Goal: Transaction & Acquisition: Download file/media

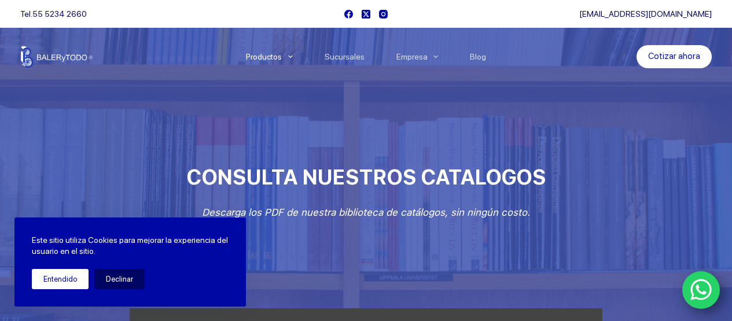
click at [60, 279] on button "Entendido" at bounding box center [60, 279] width 57 height 20
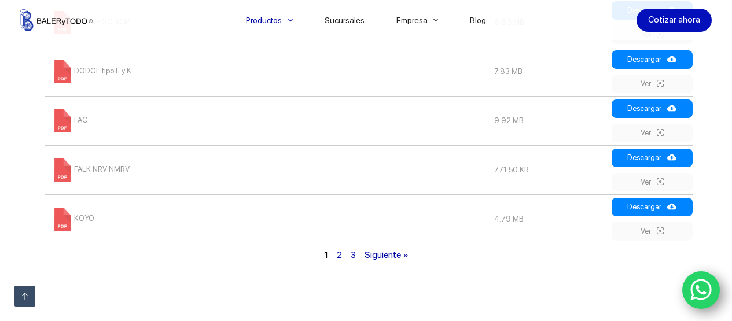
scroll to position [925, 0]
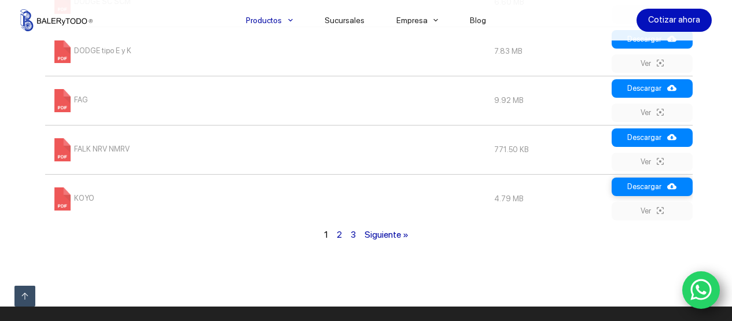
click at [638, 186] on link "Descargar" at bounding box center [651, 187] width 81 height 19
click at [673, 137] on icon at bounding box center [671, 136] width 9 height 9
click at [649, 87] on link "Descargar" at bounding box center [651, 88] width 81 height 19
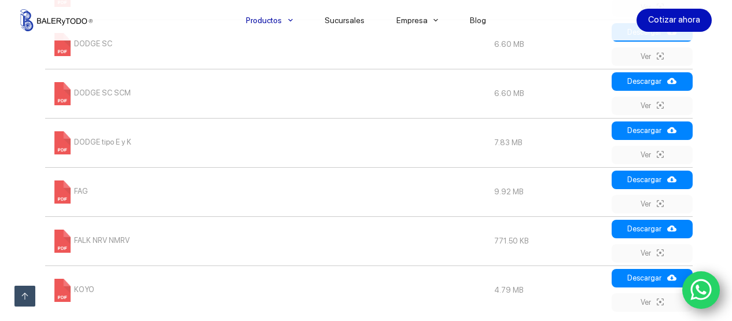
scroll to position [810, 0]
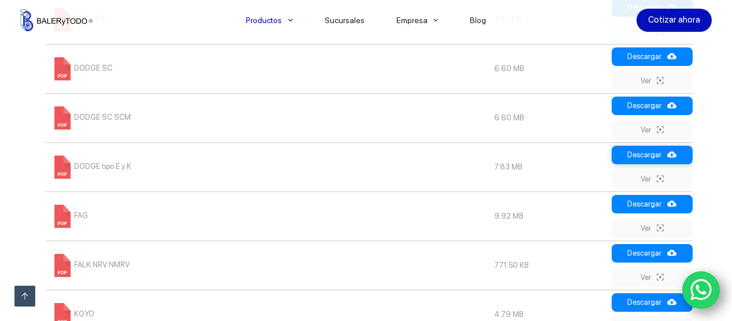
click at [644, 152] on link "Descargar" at bounding box center [651, 155] width 81 height 19
click at [651, 105] on link "Descargar" at bounding box center [651, 106] width 81 height 19
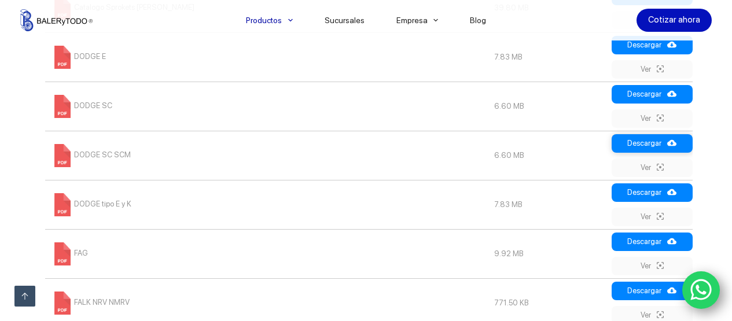
scroll to position [752, 0]
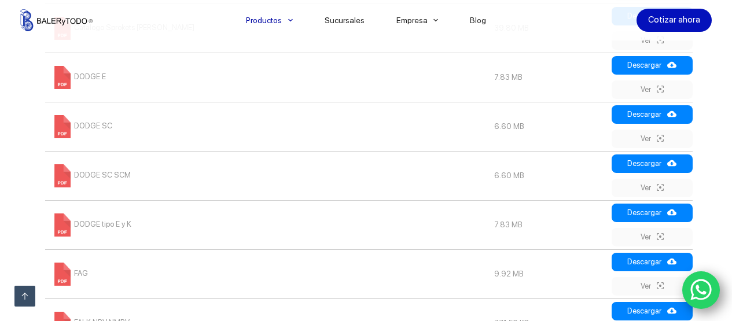
click at [725, 120] on div "Búsqueda FILES CATEGORY [GEOGRAPHIC_DATA] Todos los catálogos Medida Descargar …" at bounding box center [366, 32] width 732 height 895
click at [649, 163] on link "Descargar" at bounding box center [651, 163] width 81 height 19
click at [654, 111] on link "Descargar" at bounding box center [651, 114] width 81 height 19
click at [723, 91] on div "Búsqueda FILES CATEGORY [GEOGRAPHIC_DATA] Todos los catálogos Medida Descargar …" at bounding box center [366, 32] width 732 height 895
click at [645, 61] on link "Descargar" at bounding box center [651, 65] width 81 height 19
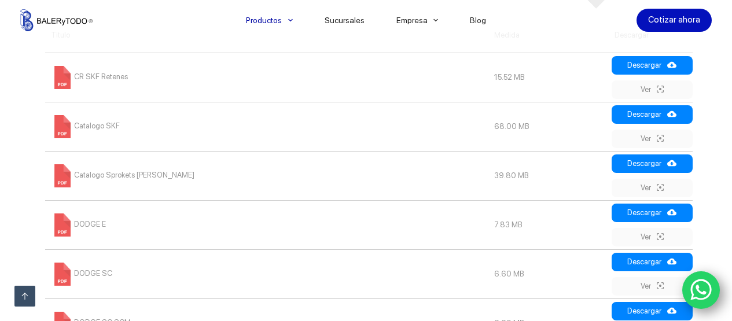
scroll to position [578, 0]
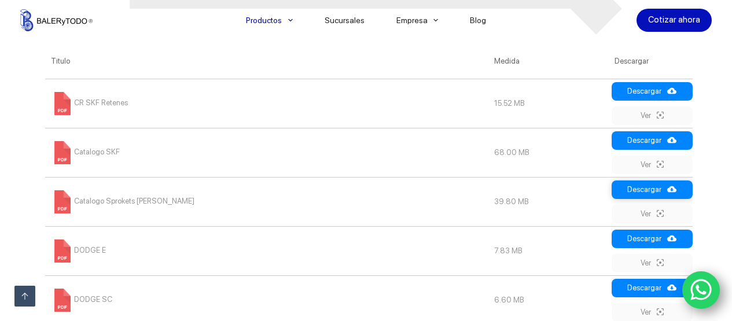
click at [645, 186] on link "Descargar" at bounding box center [651, 189] width 81 height 19
click at [651, 139] on link "Descargar" at bounding box center [651, 140] width 81 height 19
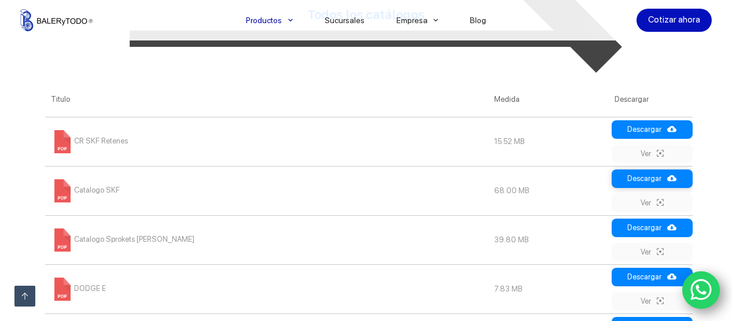
scroll to position [521, 0]
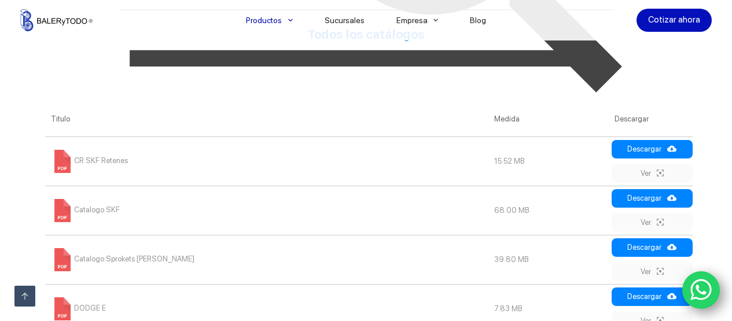
click at [397, 164] on td "CR SKF Retenes" at bounding box center [266, 160] width 443 height 49
click at [649, 168] on link "Ver" at bounding box center [651, 173] width 81 height 19
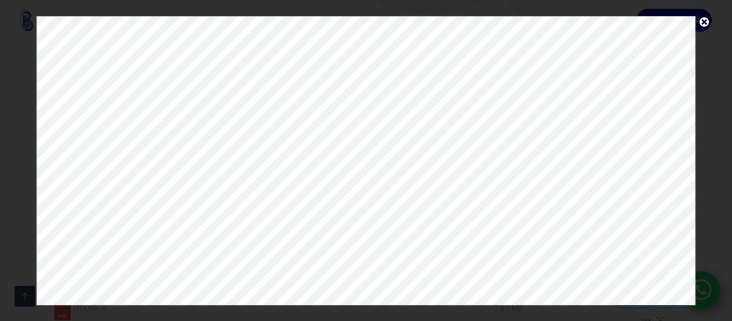
scroll to position [0, 0]
